Goal: Navigation & Orientation: Find specific page/section

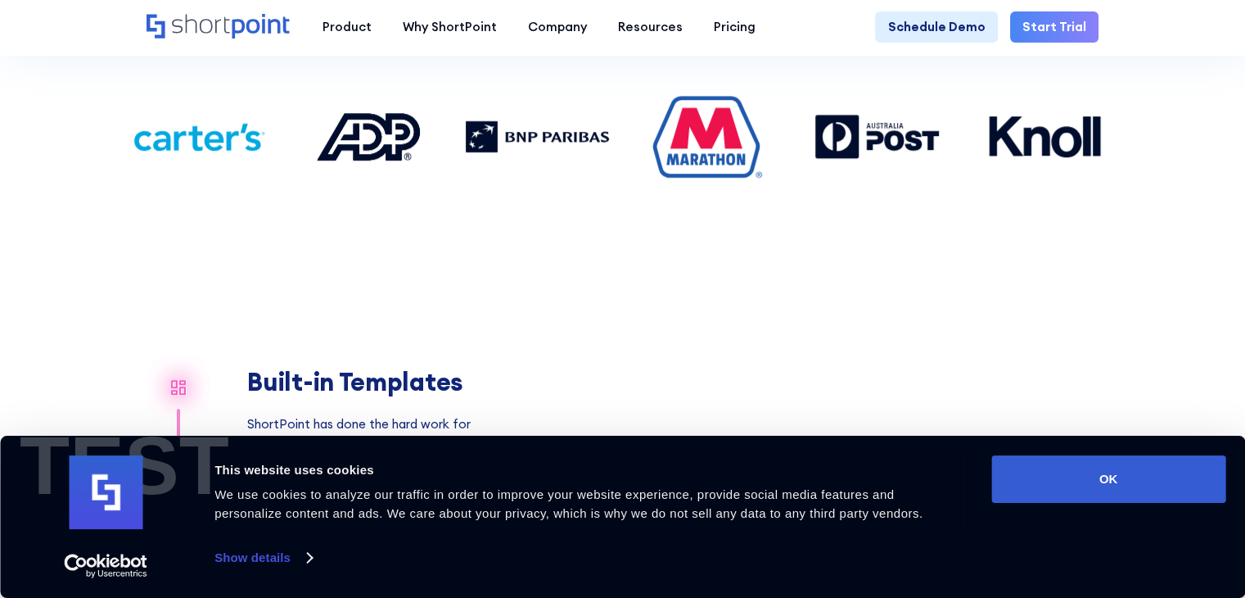
scroll to position [1228, 0]
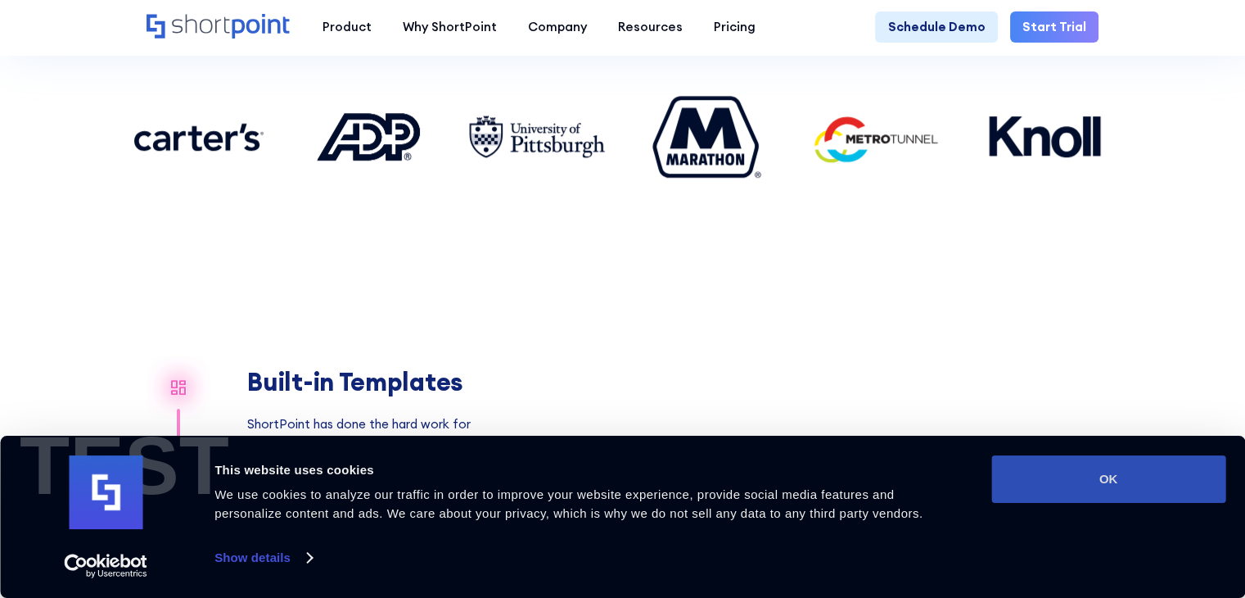
drag, startPoint x: 1101, startPoint y: 476, endPoint x: 1104, endPoint y: 466, distance: 10.1
click at [1101, 476] on button "OK" at bounding box center [1109, 478] width 234 height 47
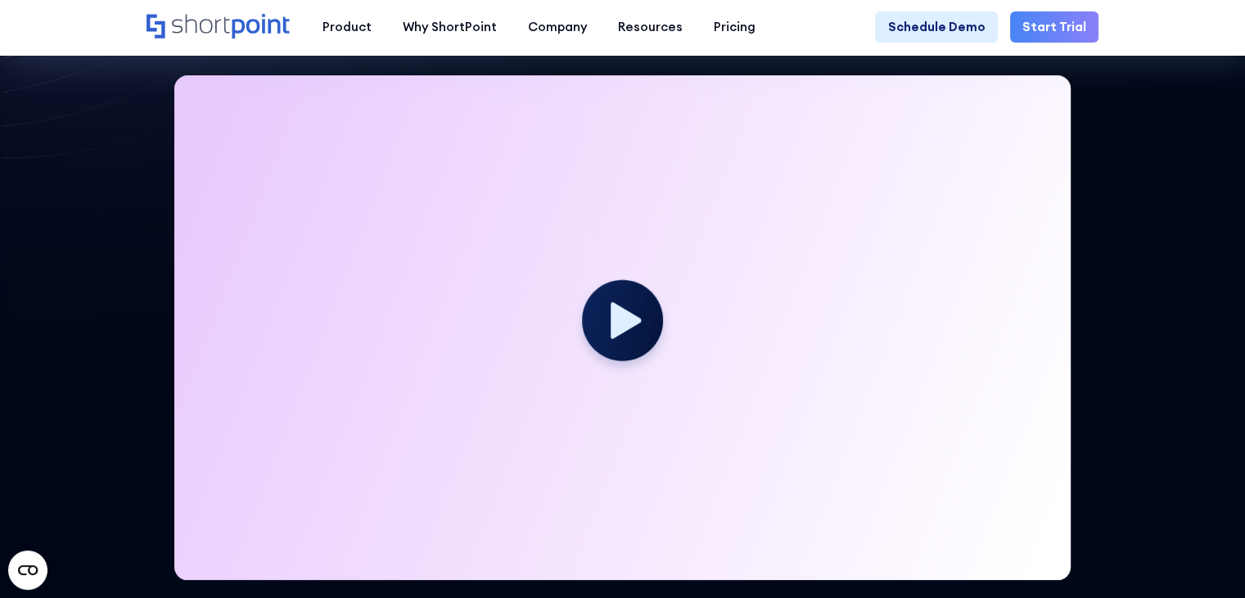
scroll to position [0, 0]
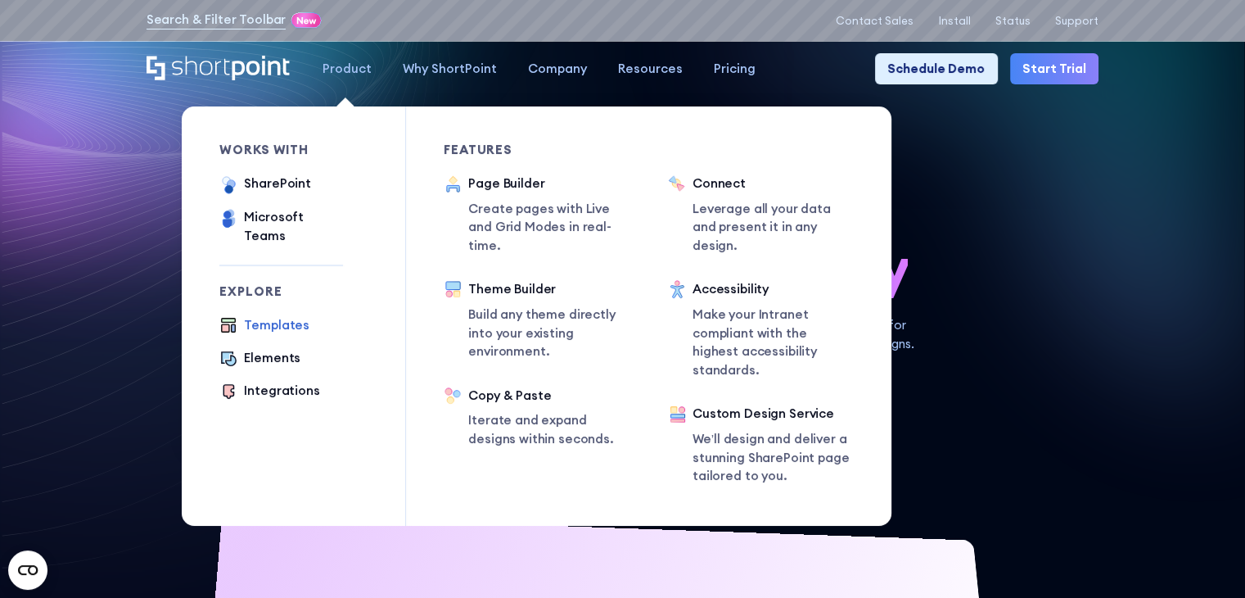
click at [261, 316] on div "Templates" at bounding box center [277, 325] width 66 height 19
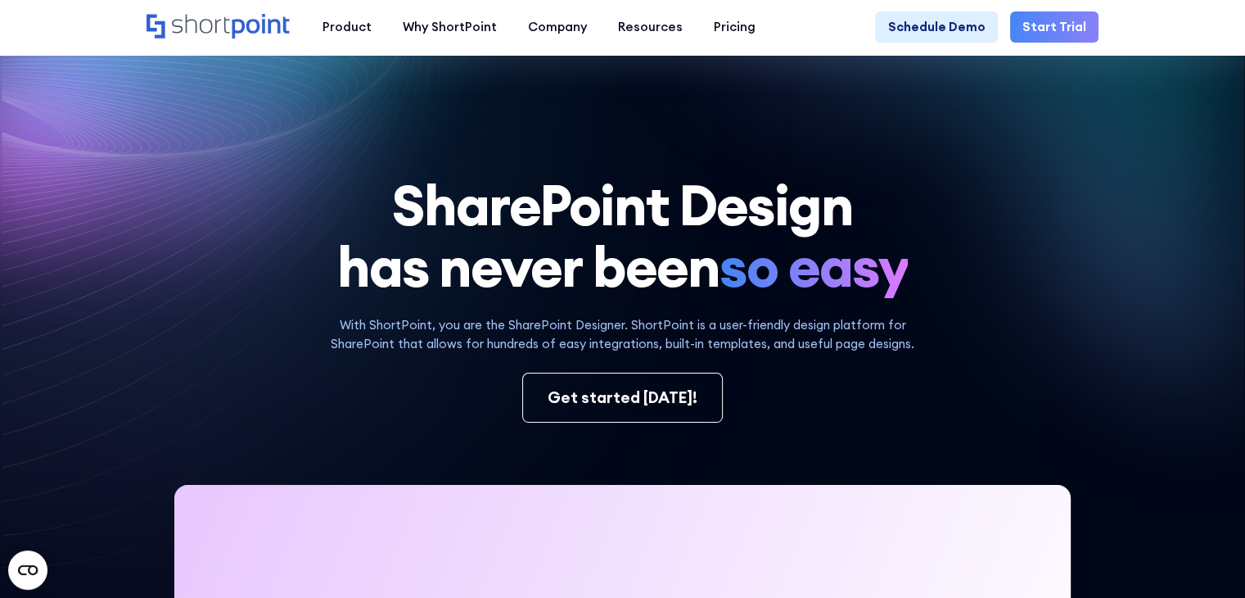
scroll to position [491, 0]
